Goal: Task Accomplishment & Management: Manage account settings

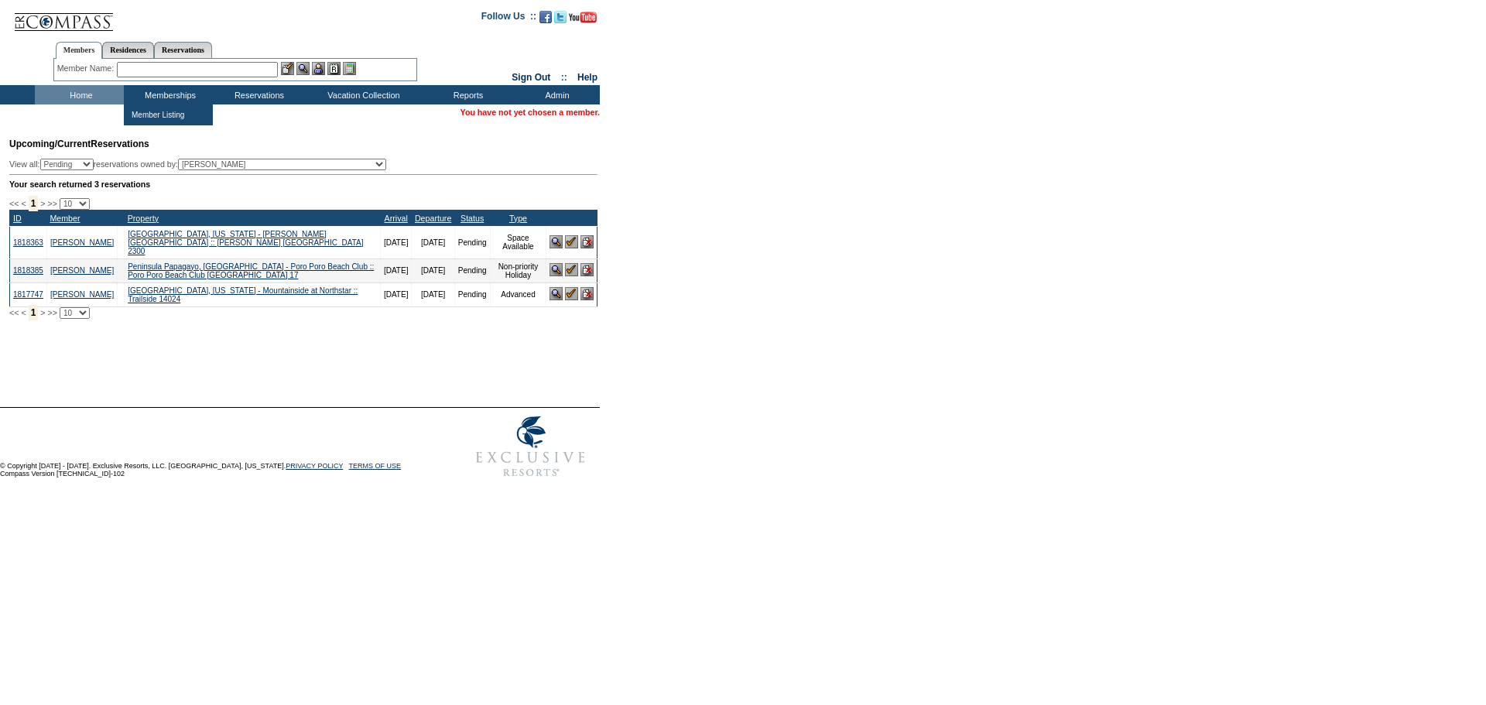
click at [176, 68] on input "text" at bounding box center [197, 69] width 161 height 15
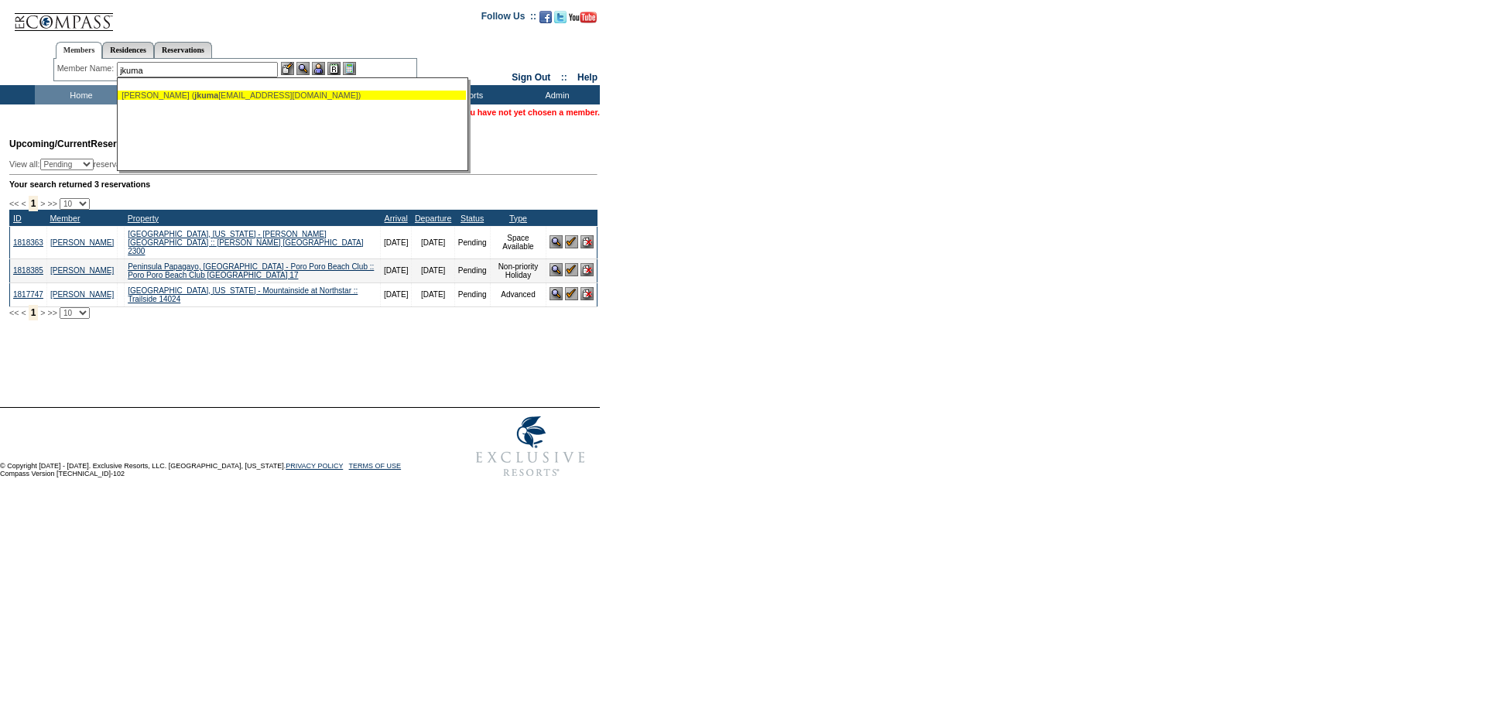
click at [210, 98] on div "[PERSON_NAME] ( jkuma [EMAIL_ADDRESS][DOMAIN_NAME])" at bounding box center [292, 95] width 341 height 9
type input "[PERSON_NAME] ([EMAIL_ADDRESS][DOMAIN_NAME])"
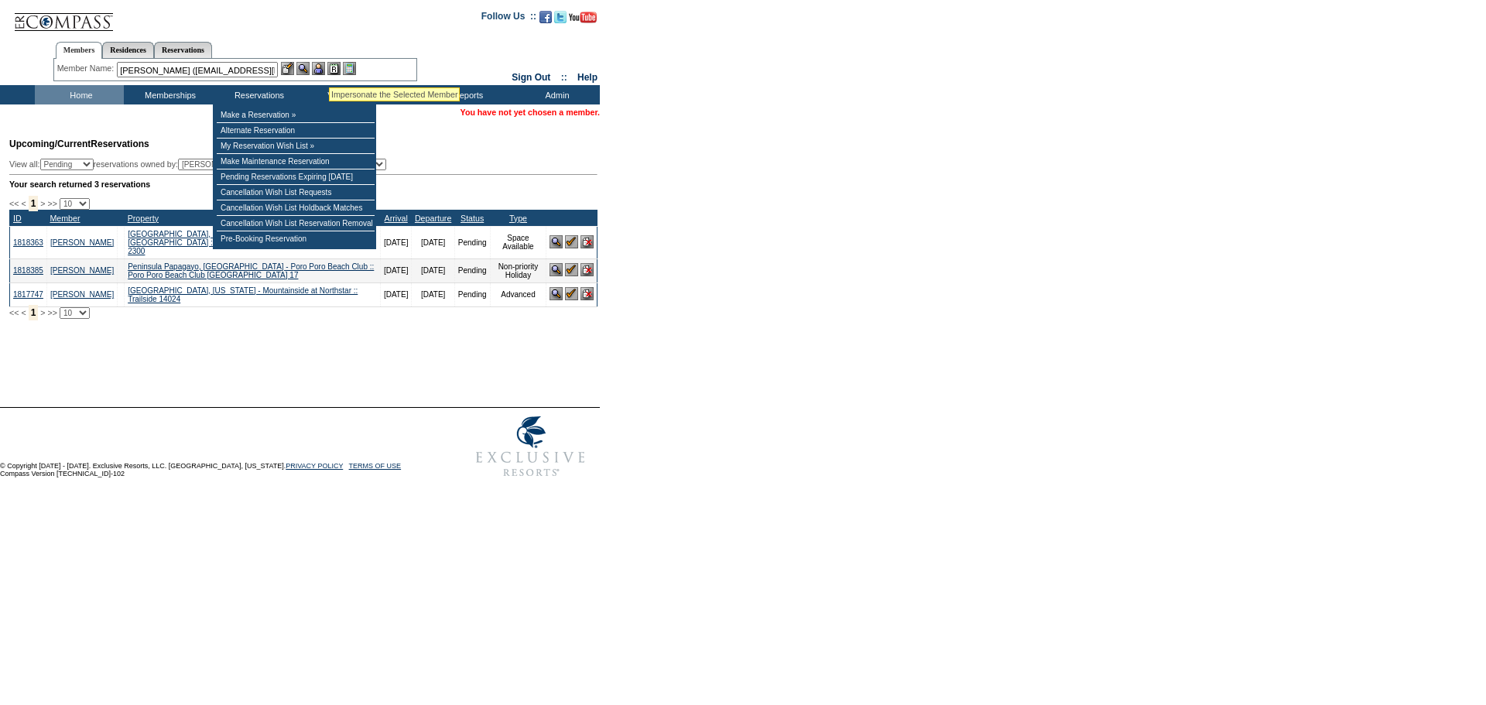
click at [322, 67] on img at bounding box center [318, 68] width 13 height 13
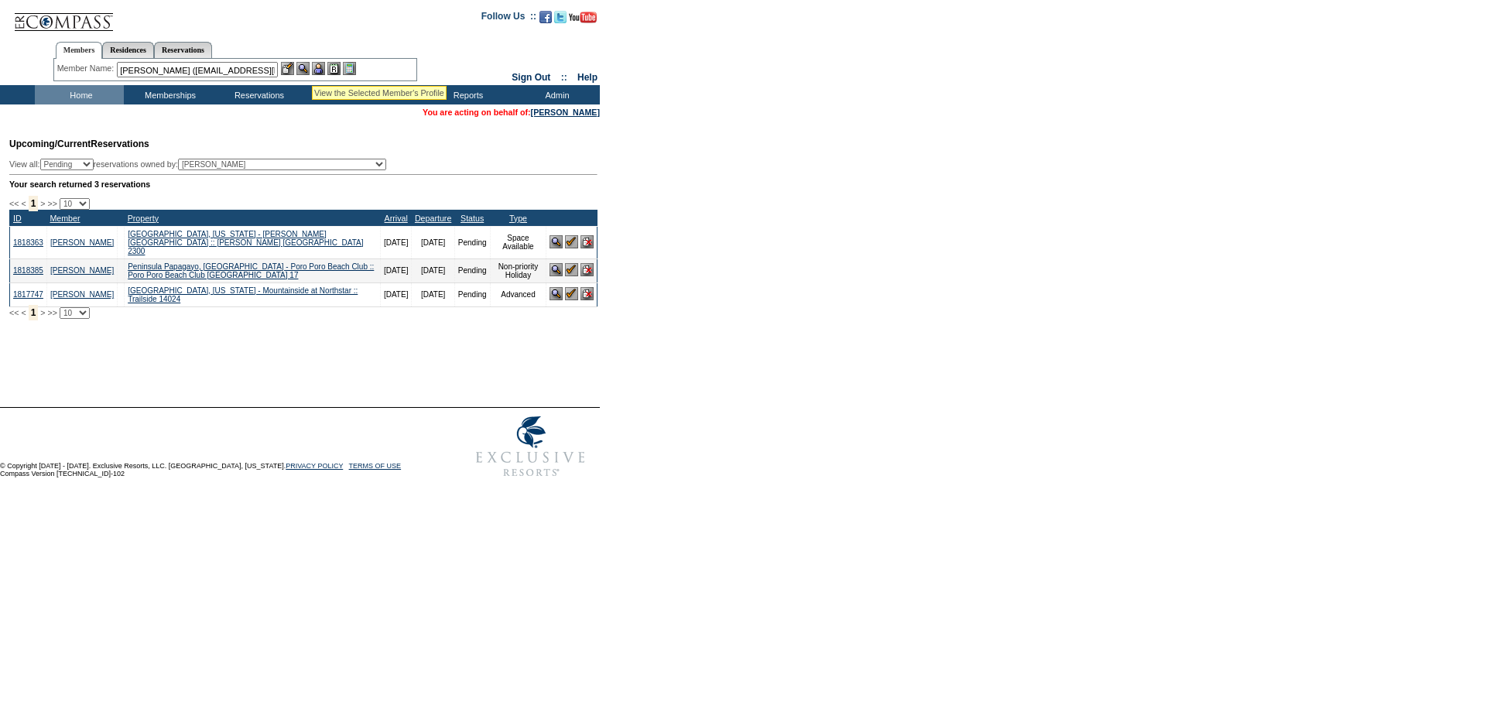
click at [309, 67] on img at bounding box center [302, 68] width 13 height 13
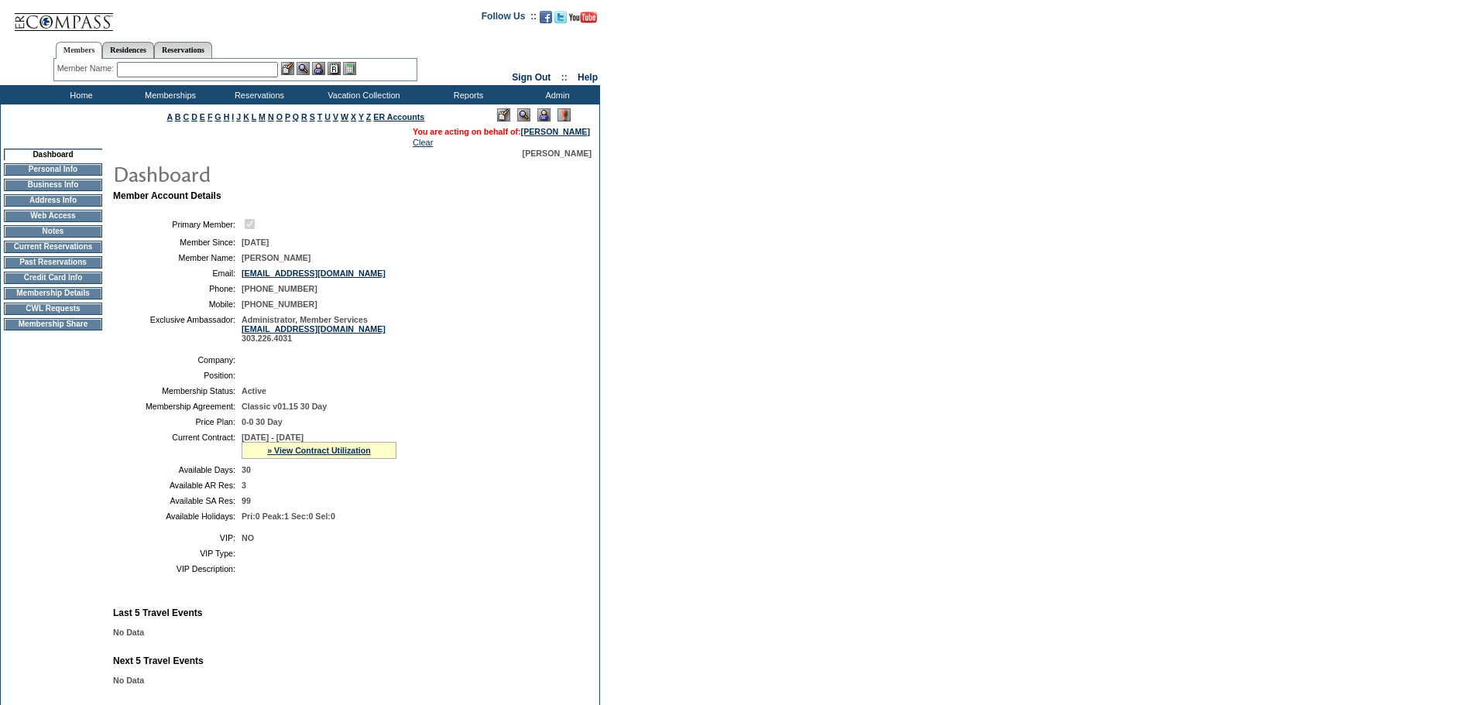
click at [60, 300] on td "Membership Details" at bounding box center [53, 293] width 98 height 12
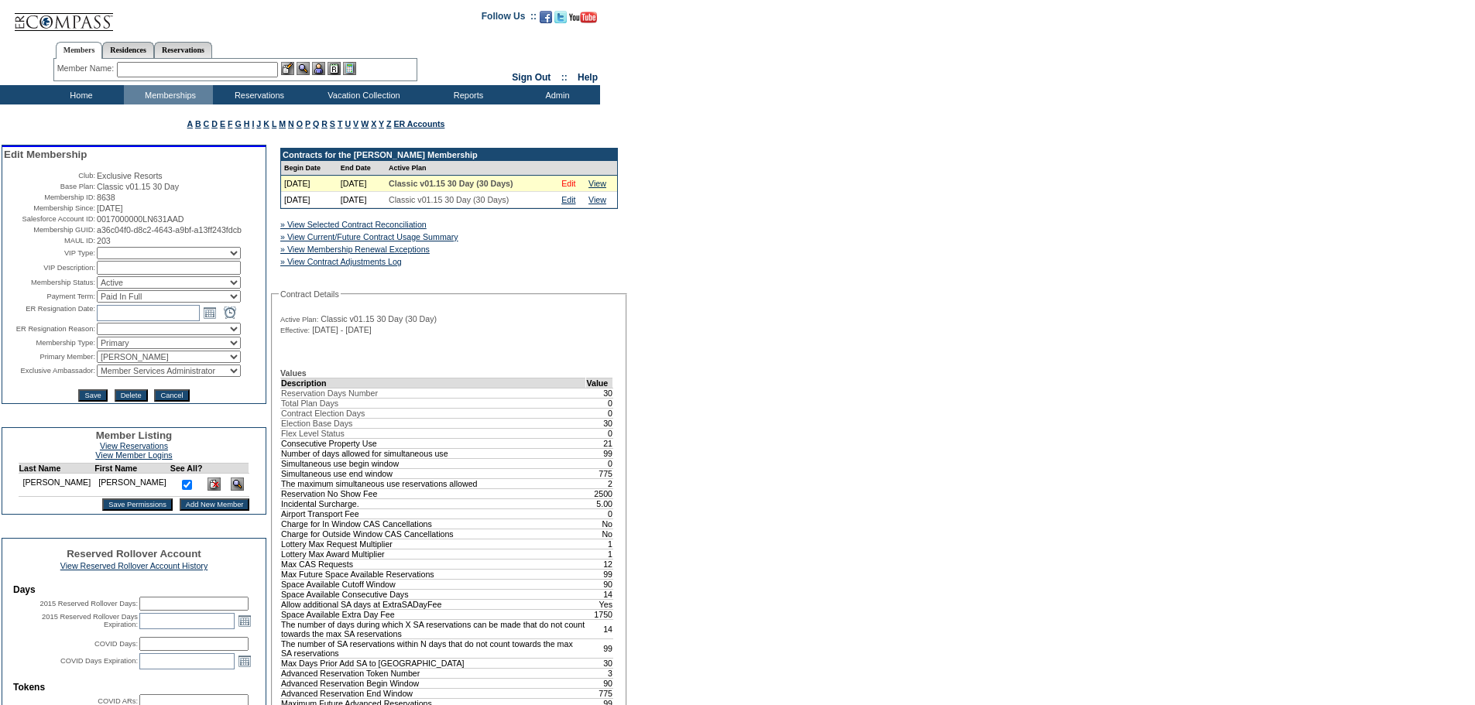
click at [575, 183] on link "Edit" at bounding box center [568, 183] width 14 height 9
